Goal: Find specific page/section

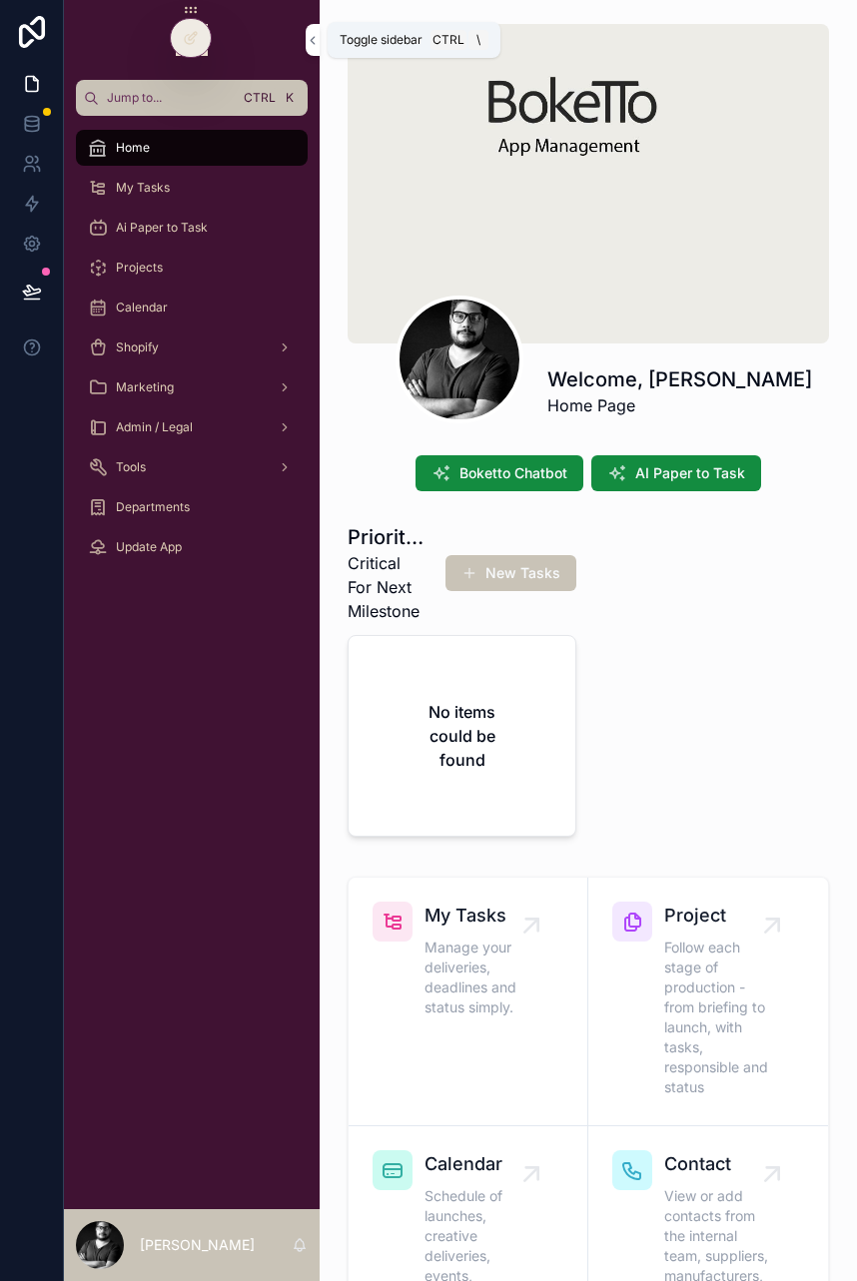
click at [308, 40] on icon "scrollable content" at bounding box center [313, 40] width 14 height 15
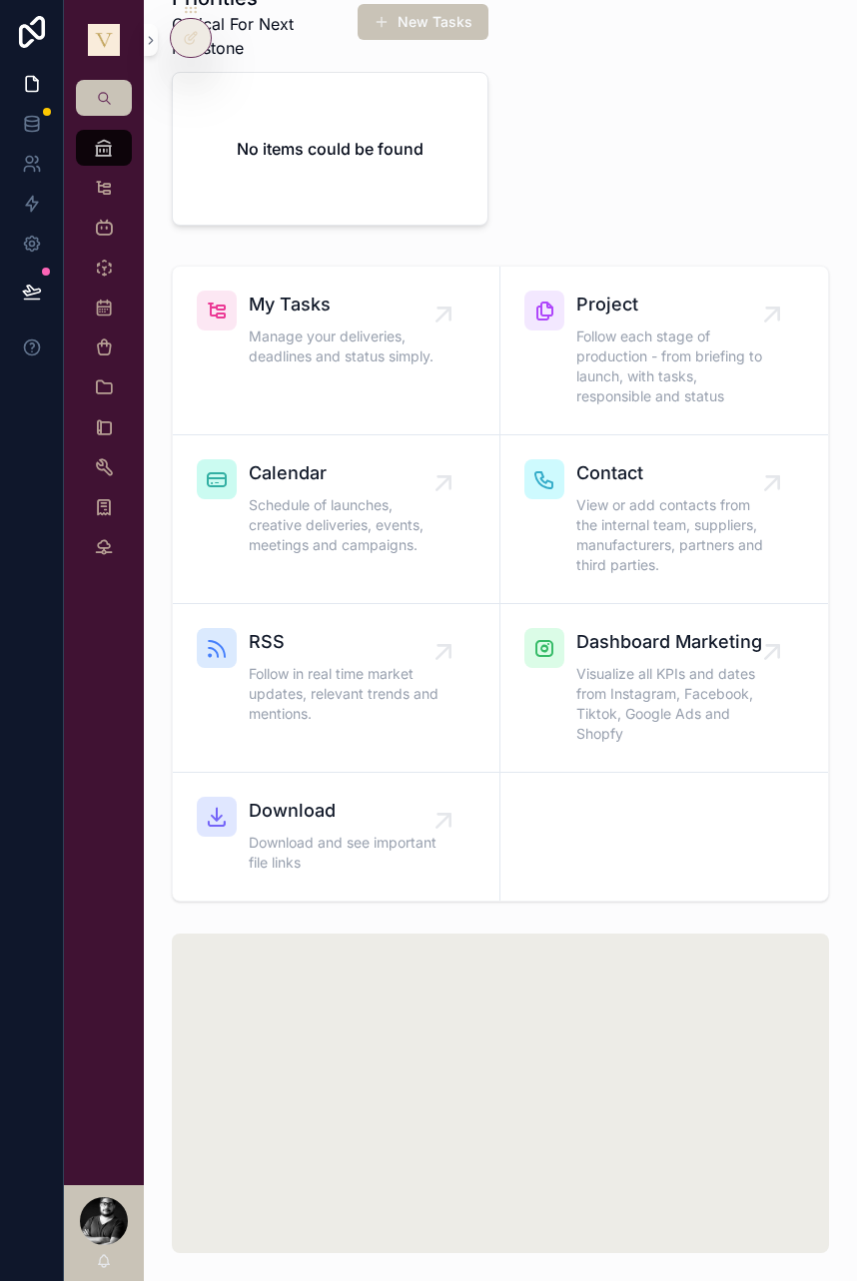
scroll to position [320, 0]
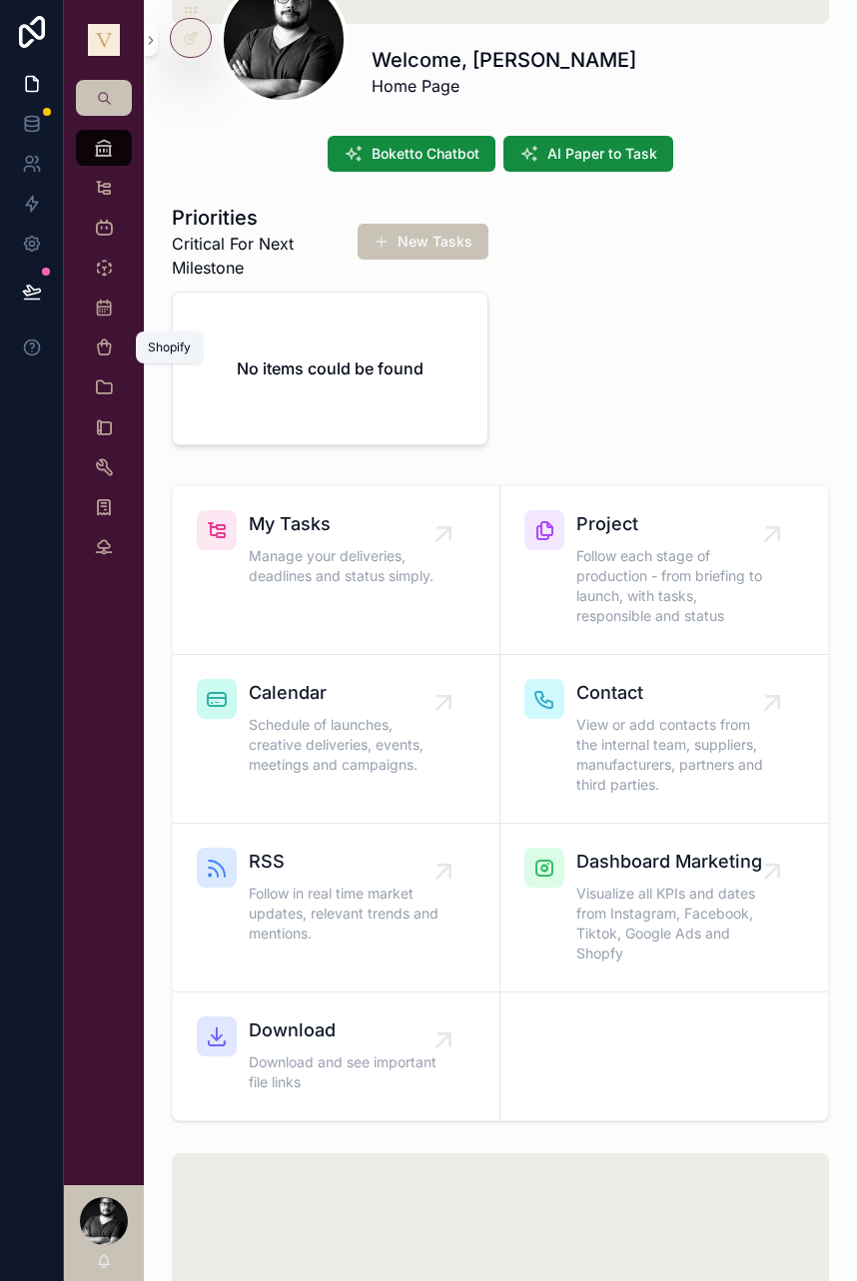
click at [112, 355] on icon "scrollable content" at bounding box center [104, 348] width 20 height 20
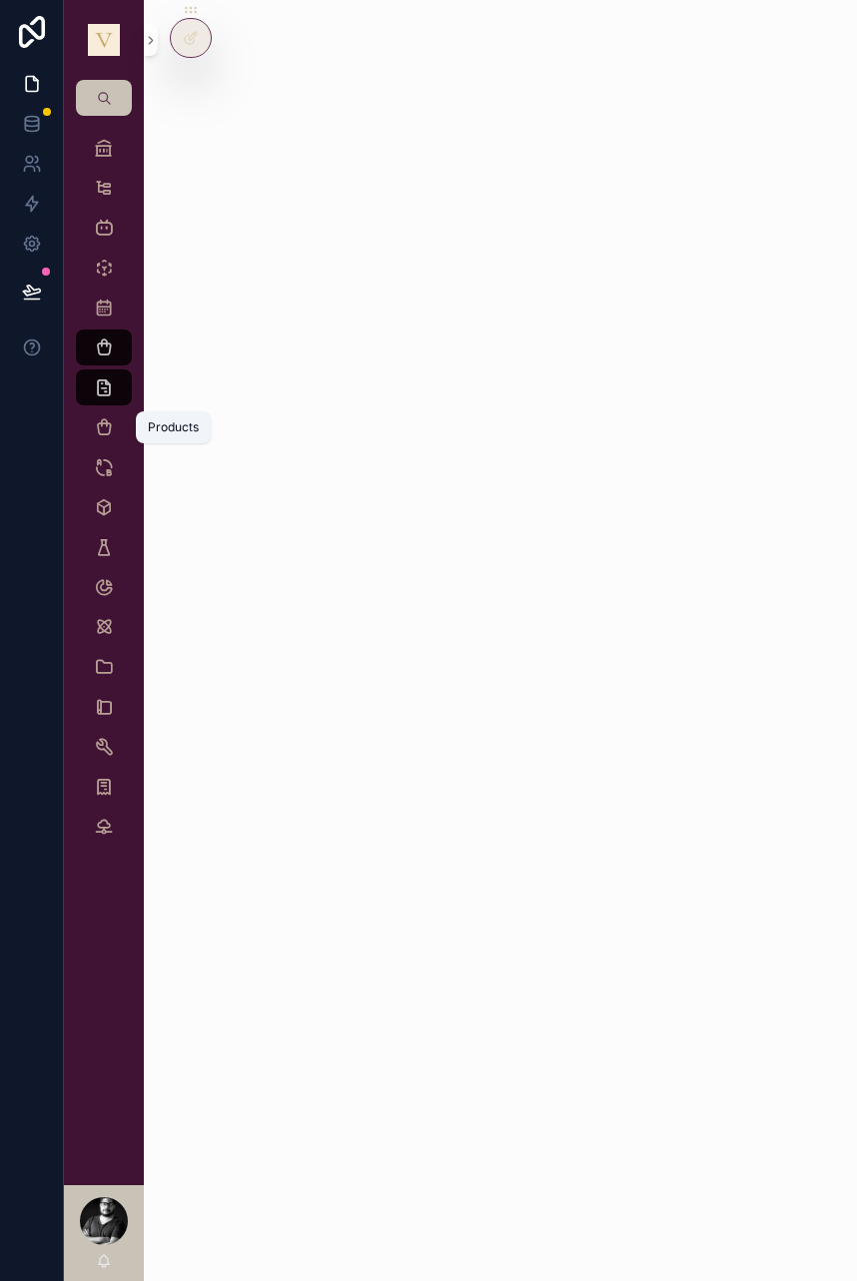
click at [112, 414] on div "Products" at bounding box center [104, 427] width 32 height 32
